Goal: Check status: Check status

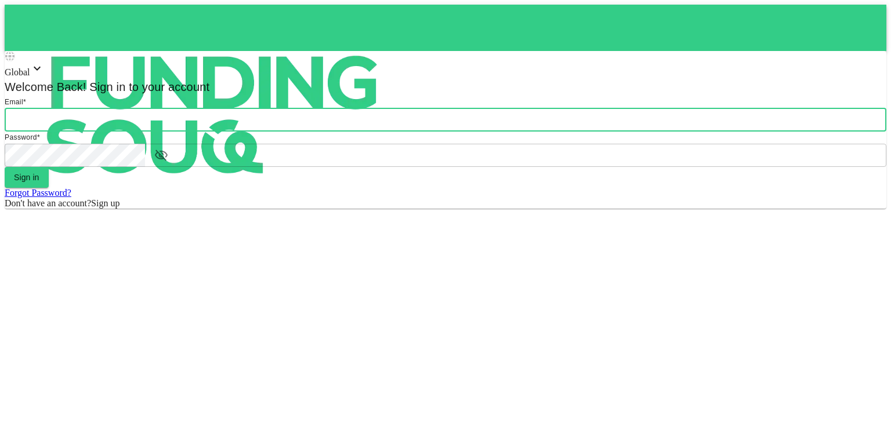
click at [398, 132] on input "email" at bounding box center [445, 119] width 881 height 23
type input "[PERSON_NAME][EMAIL_ADDRESS][DOMAIN_NAME]"
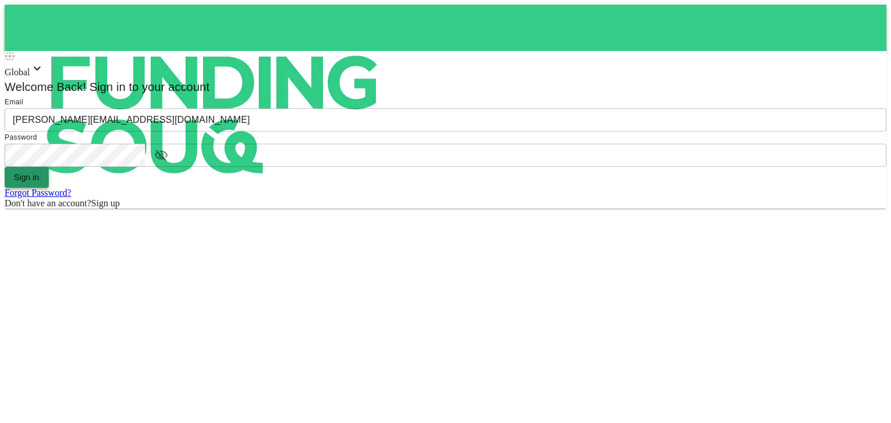
click at [49, 188] on button "Sign in" at bounding box center [27, 177] width 44 height 21
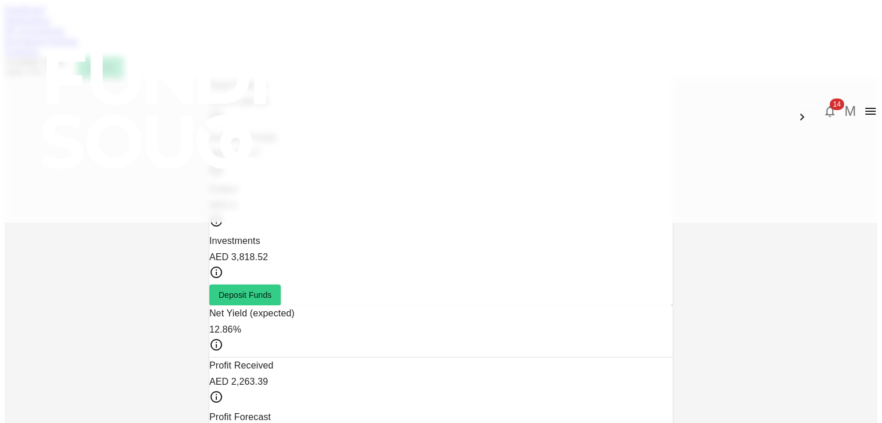
click at [829, 99] on span "14" at bounding box center [836, 105] width 14 height 12
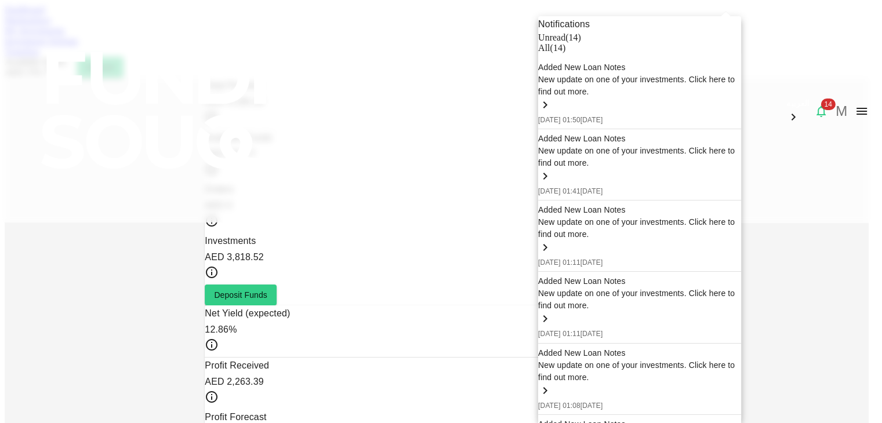
click at [256, 63] on div at bounding box center [441, 211] width 882 height 423
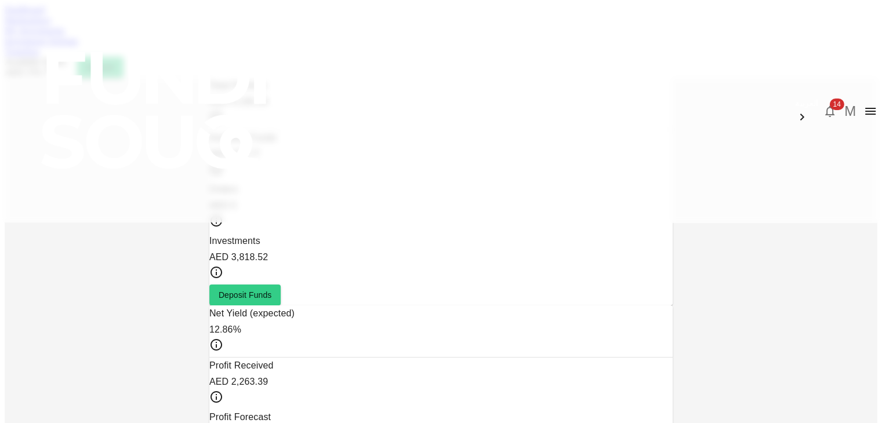
click at [65, 35] on link "My Investments" at bounding box center [35, 31] width 60 height 10
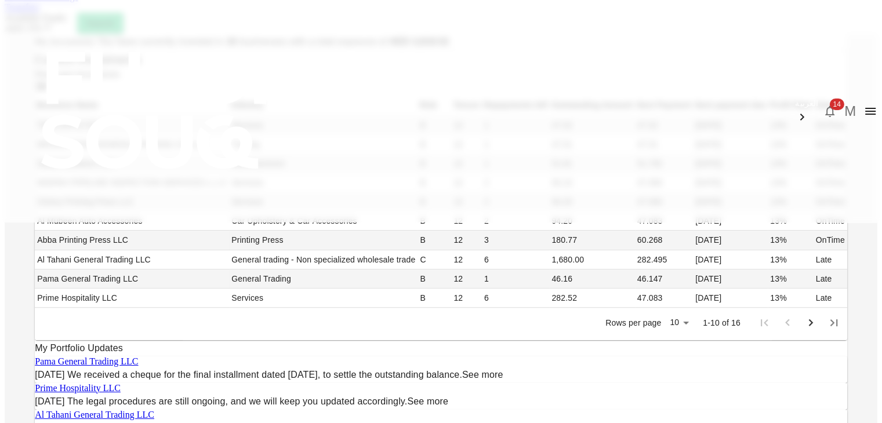
scroll to position [42, 0]
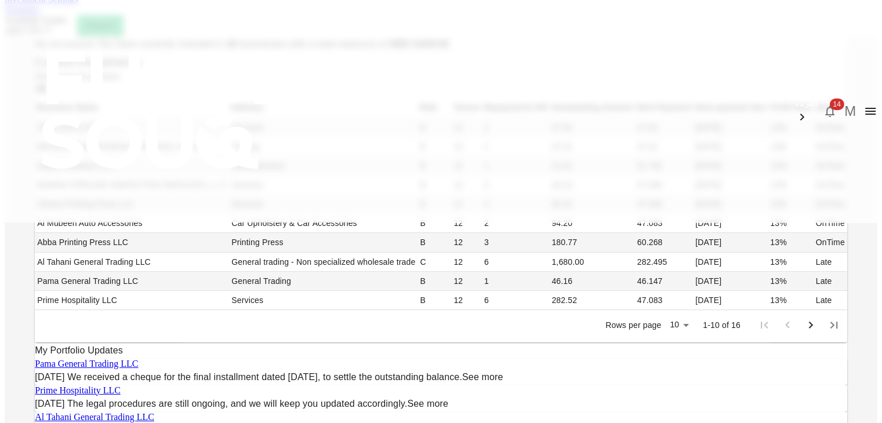
click at [829, 99] on span "14" at bounding box center [836, 105] width 14 height 12
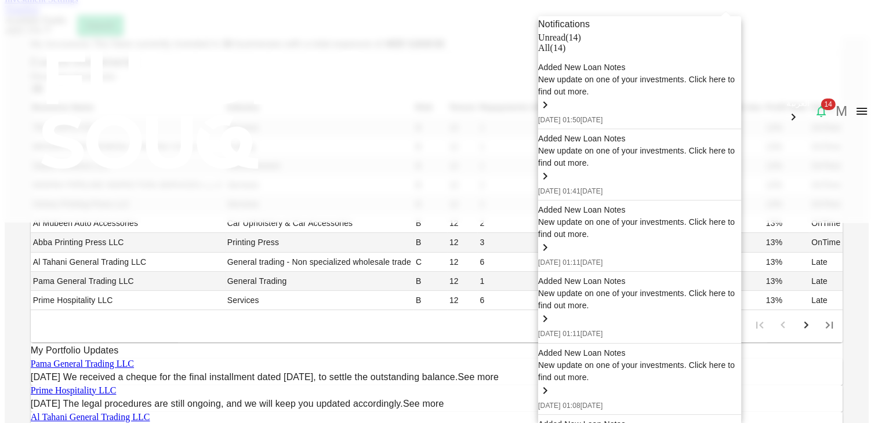
click at [682, 53] on div "All ( 14 )" at bounding box center [639, 48] width 203 height 10
click at [144, 56] on div at bounding box center [441, 211] width 882 height 423
